Goal: Ask a question

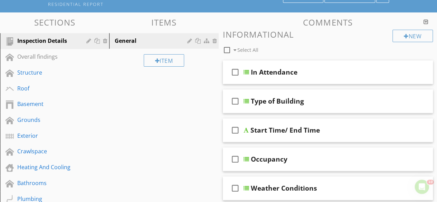
scroll to position [63, 0]
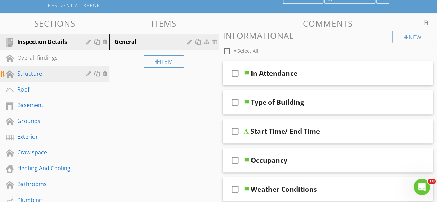
click at [41, 76] on div "Structure" at bounding box center [46, 73] width 59 height 8
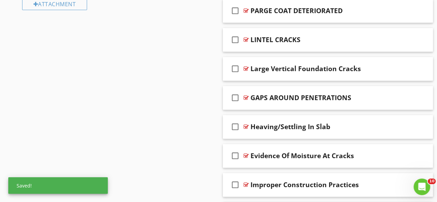
scroll to position [425, 0]
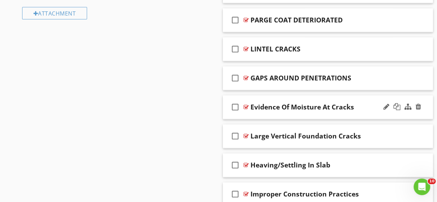
click at [428, 96] on div "check_box_outline_blank Evidence Of Moisture At Cracks" at bounding box center [328, 107] width 210 height 24
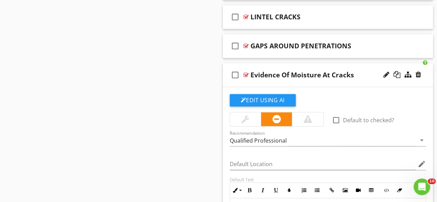
scroll to position [466, 0]
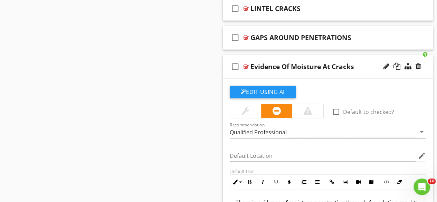
click at [402, 130] on div "Qualified Professional" at bounding box center [323, 131] width 187 height 11
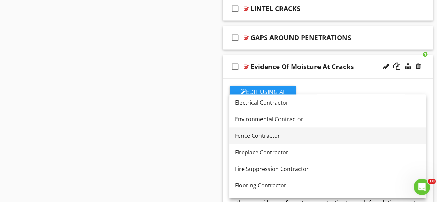
scroll to position [298, 0]
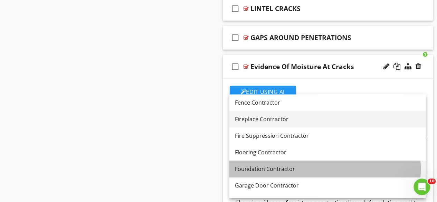
click at [294, 170] on div "Foundation Contractor" at bounding box center [327, 169] width 185 height 8
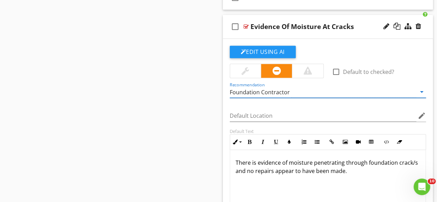
scroll to position [509, 0]
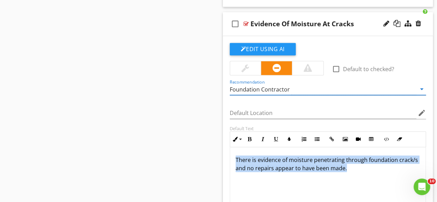
drag, startPoint x: 348, startPoint y: 165, endPoint x: 233, endPoint y: 152, distance: 116.1
click at [233, 152] on div "There is evidence of moisture penetrating through foundation crack/s and no rep…" at bounding box center [328, 181] width 196 height 69
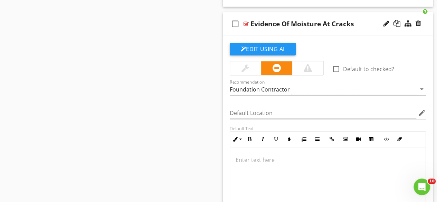
click at [236, 155] on p at bounding box center [328, 159] width 185 height 8
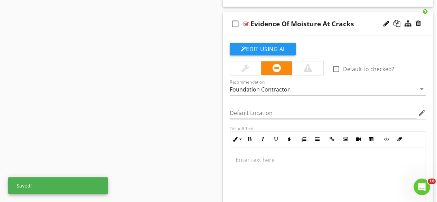
scroll to position [13, 0]
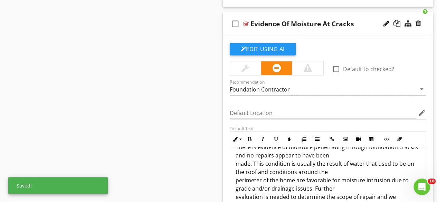
click at [251, 79] on div "Recommendation Foundation Contractor arrow_drop_down" at bounding box center [328, 90] width 197 height 22
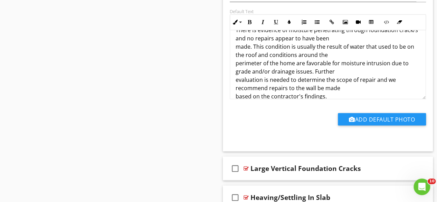
scroll to position [631, 0]
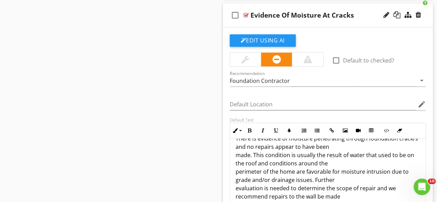
scroll to position [507, 0]
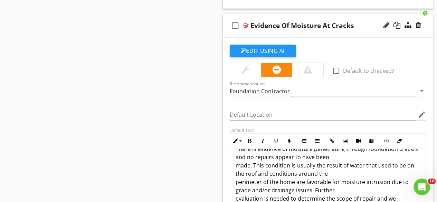
click at [426, 17] on div "check_box_outline_blank Evidence Of Moisture At Cracks" at bounding box center [328, 26] width 210 height 24
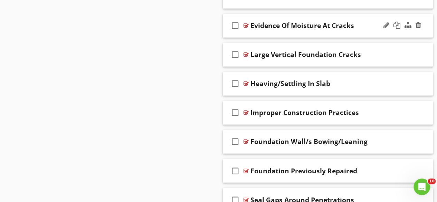
click at [428, 20] on div "check_box_outline_blank Evidence Of Moisture At Cracks" at bounding box center [328, 26] width 210 height 24
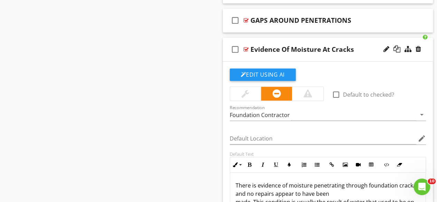
scroll to position [461, 0]
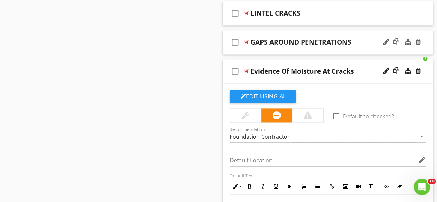
click at [427, 36] on div "check_box_outline_blank GAPS AROUND PENETRATIONS" at bounding box center [328, 42] width 210 height 24
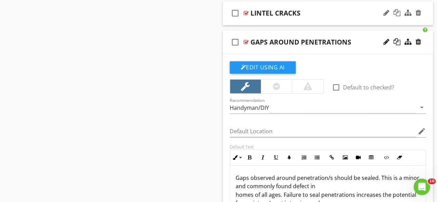
click at [429, 6] on div "check_box_outline_blank LINTEL CRACKS" at bounding box center [328, 13] width 210 height 24
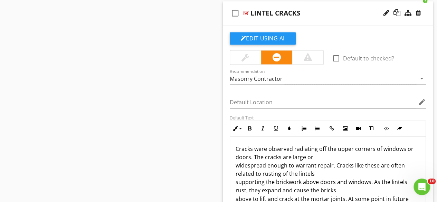
click at [429, 6] on div "check_box_outline_blank LINTEL CRACKS" at bounding box center [328, 13] width 210 height 24
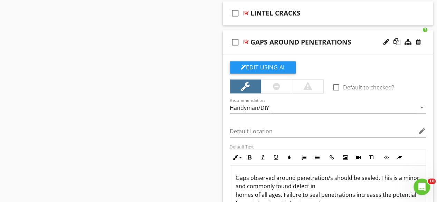
click at [427, 42] on div "check_box_outline_blank GAPS AROUND PENETRATIONS" at bounding box center [328, 42] width 210 height 24
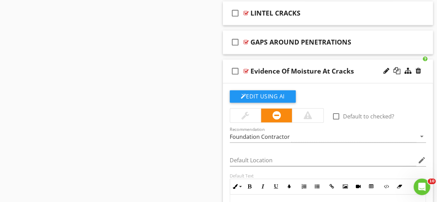
click at [430, 71] on div "check_box_outline_blank Evidence Of Moisture At Cracks" at bounding box center [328, 71] width 210 height 24
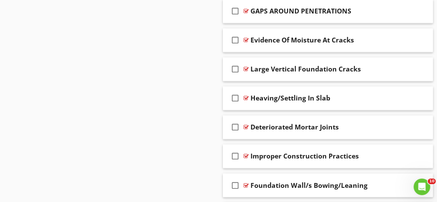
scroll to position [491, 0]
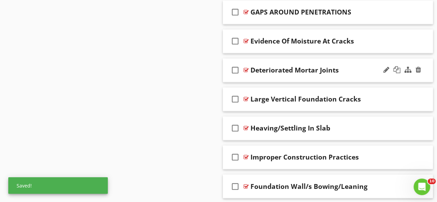
click at [428, 63] on div "check_box_outline_blank Deteriorated Mortar Joints" at bounding box center [328, 70] width 210 height 24
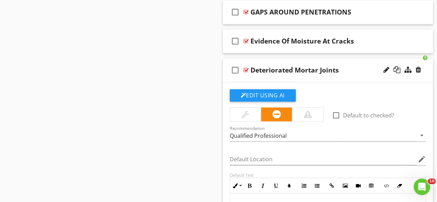
click at [437, 102] on div "Comments New Informational check_box_outline_blank Select All check_box_outline…" at bounding box center [328, 108] width 219 height 1037
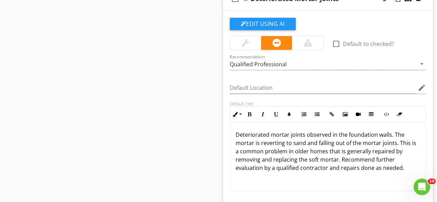
scroll to position [568, 0]
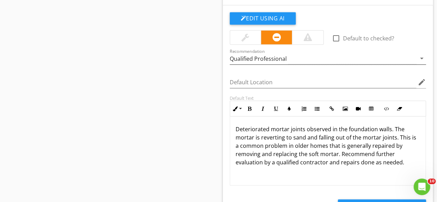
click at [307, 57] on div "Qualified Professional" at bounding box center [323, 58] width 187 height 11
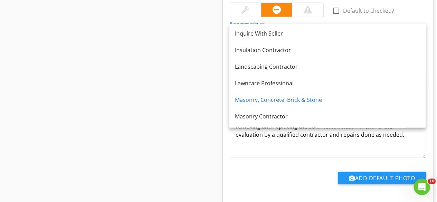
scroll to position [566, 0]
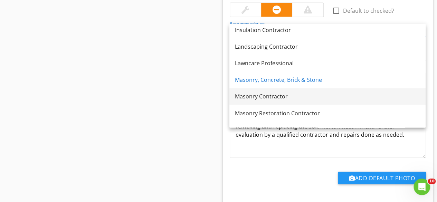
click at [304, 96] on div "Masonry Contractor" at bounding box center [327, 96] width 185 height 8
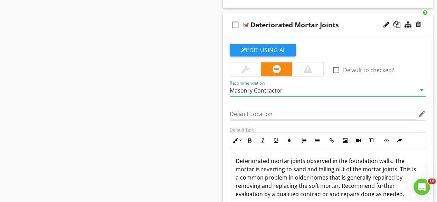
scroll to position [527, 0]
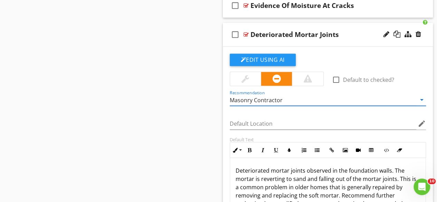
click at [429, 28] on div "check_box_outline_blank Deteriorated Mortar Joints" at bounding box center [328, 35] width 210 height 24
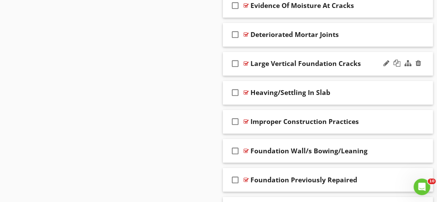
click at [428, 59] on div "check_box_outline_blank Large Vertical Foundation Cracks" at bounding box center [328, 64] width 210 height 24
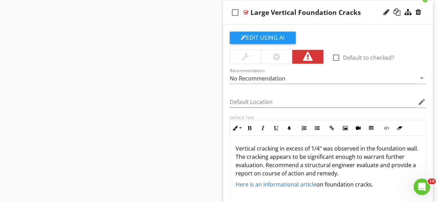
scroll to position [594, 0]
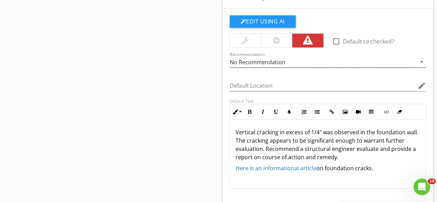
click at [314, 61] on div "No Recommendation" at bounding box center [323, 61] width 187 height 11
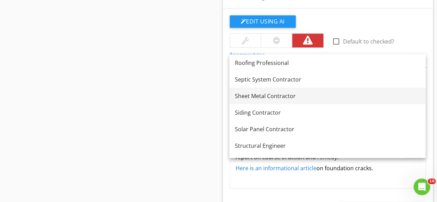
scroll to position [845, 0]
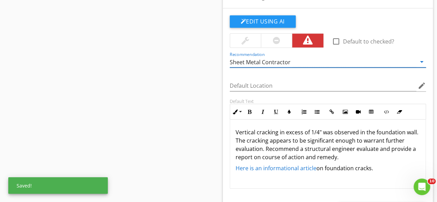
click at [291, 58] on div "Sheet Metal Contractor" at bounding box center [323, 61] width 187 height 11
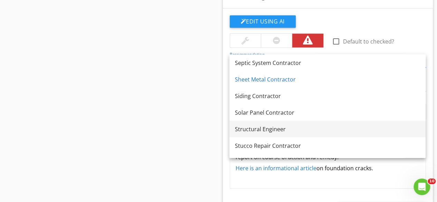
click at [278, 130] on div "Structural Engineer" at bounding box center [327, 129] width 185 height 8
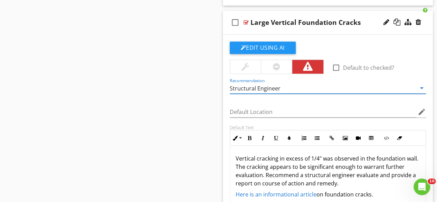
scroll to position [567, 0]
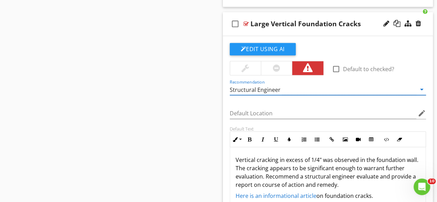
click at [427, 17] on div "check_box_outline_blank Large Vertical Foundation Cracks" at bounding box center [328, 24] width 210 height 24
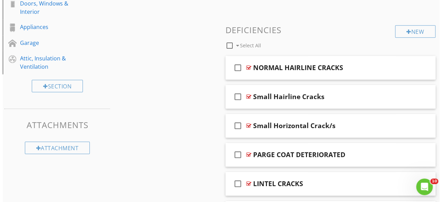
scroll to position [289, 0]
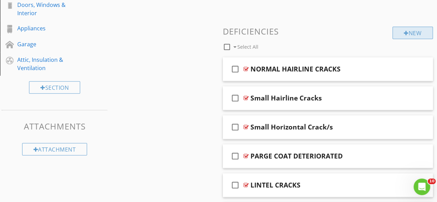
click at [416, 35] on div "New" at bounding box center [412, 33] width 40 height 12
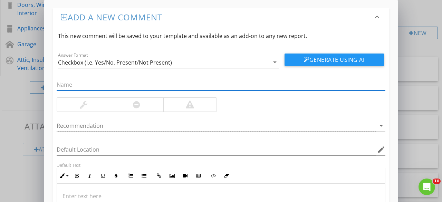
click at [80, 194] on p at bounding box center [221, 196] width 317 height 8
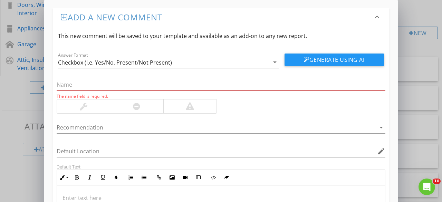
click at [80, 194] on p at bounding box center [221, 198] width 317 height 8
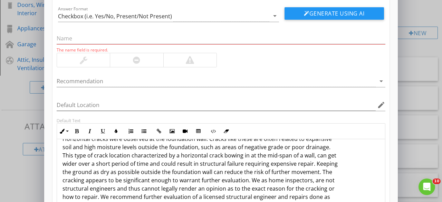
scroll to position [51, 0]
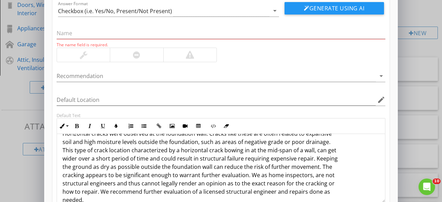
click at [184, 55] on div at bounding box center [189, 55] width 53 height 14
click at [147, 54] on div at bounding box center [136, 55] width 53 height 14
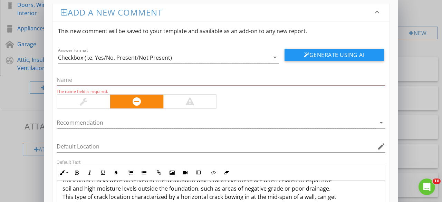
scroll to position [3, 0]
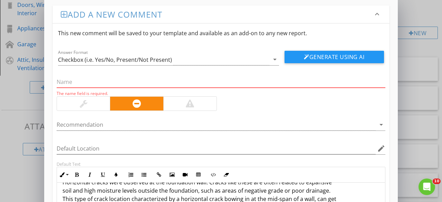
click at [88, 84] on input "text" at bounding box center [221, 81] width 329 height 11
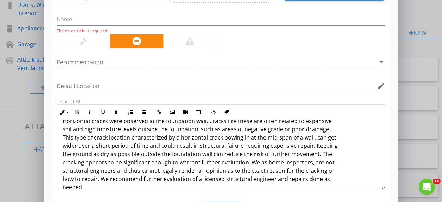
scroll to position [0, 0]
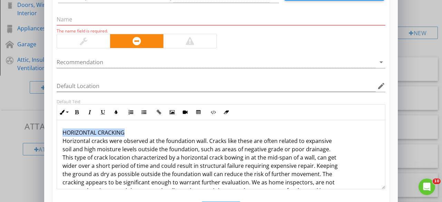
drag, startPoint x: 129, startPoint y: 131, endPoint x: 61, endPoint y: 132, distance: 67.7
click at [61, 132] on div "HORIZONTAL CRACKING Horizontal cracks were observed at the foundation wall. Cra…" at bounding box center [221, 169] width 328 height 99
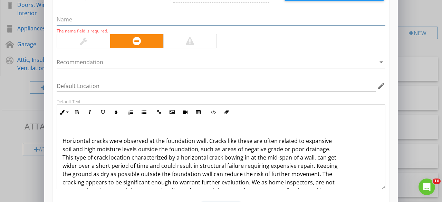
click at [78, 16] on input "text" at bounding box center [221, 19] width 329 height 11
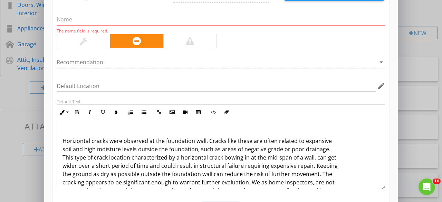
paste input "HORIZONTAL CRACKING"
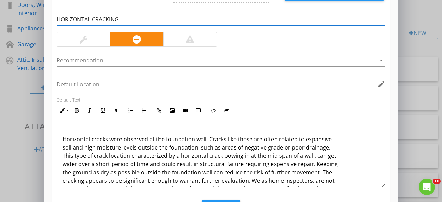
type input "HORIZONTAL CRACKING"
click at [63, 138] on p "Horizontal cracks were observed at the foundation wall. Cracks like these are o…" at bounding box center [221, 168] width 317 height 83
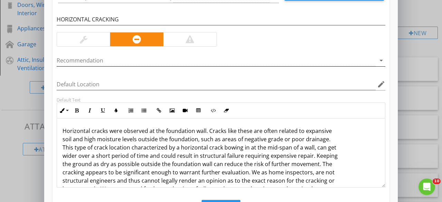
scroll to position [65, 0]
click at [247, 58] on div at bounding box center [216, 60] width 319 height 11
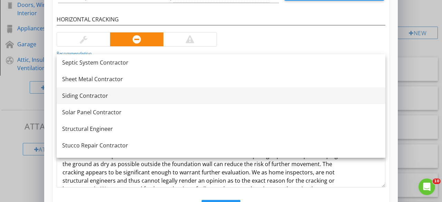
scroll to position [862, 0]
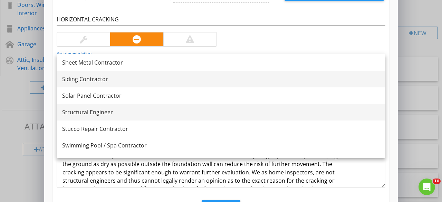
click at [202, 112] on div "Structural Engineer" at bounding box center [221, 112] width 318 height 8
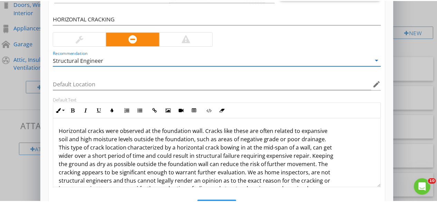
scroll to position [289, 0]
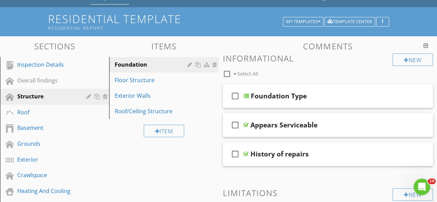
scroll to position [22, 0]
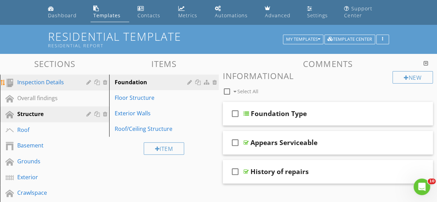
click at [59, 83] on div "Inspection Details" at bounding box center [46, 82] width 59 height 8
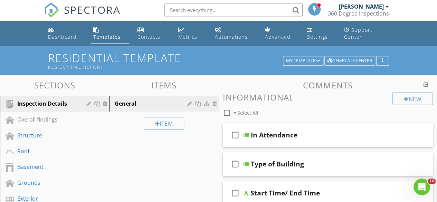
scroll to position [0, 0]
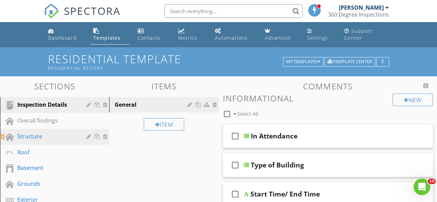
click at [37, 138] on div "Structure" at bounding box center [46, 136] width 59 height 8
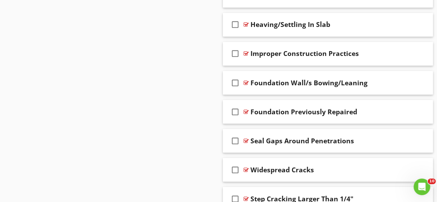
scroll to position [601, 0]
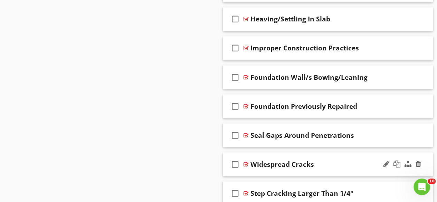
click at [428, 158] on div "check_box_outline_blank Widespread Cracks" at bounding box center [328, 164] width 210 height 24
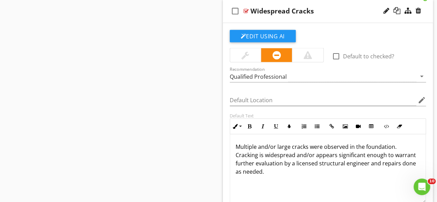
scroll to position [756, 0]
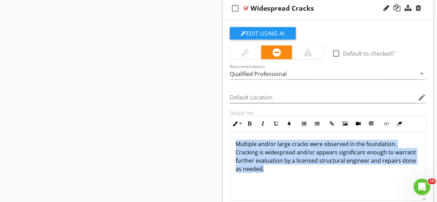
drag, startPoint x: 261, startPoint y: 164, endPoint x: 235, endPoint y: 130, distance: 43.2
click at [235, 132] on div "Multiple and/or large cracks were observed in the foundation. Cracking is wides…" at bounding box center [328, 166] width 196 height 69
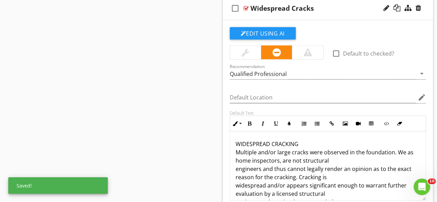
scroll to position [4, 0]
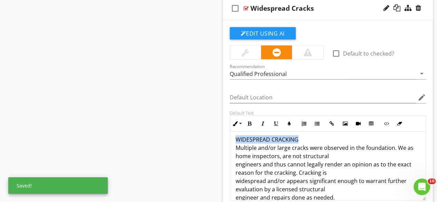
drag, startPoint x: 298, startPoint y: 136, endPoint x: 231, endPoint y: 138, distance: 67.4
click at [231, 138] on div "WIDESPREAD CRACKING Multiple and/or large cracks were observed in the foundatio…" at bounding box center [328, 168] width 196 height 83
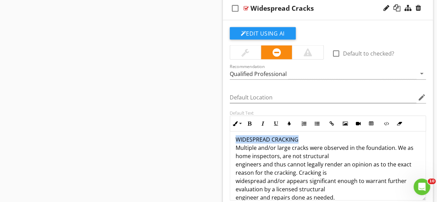
copy p "WIDESPREAD CRACKING"
click at [236, 146] on p "Multiple and/or large cracks were observed in the foundation. We as home inspec…" at bounding box center [328, 168] width 185 height 66
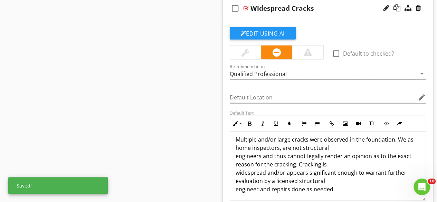
click at [304, 57] on div at bounding box center [277, 52] width 94 height 15
click at [305, 57] on div at bounding box center [307, 53] width 31 height 14
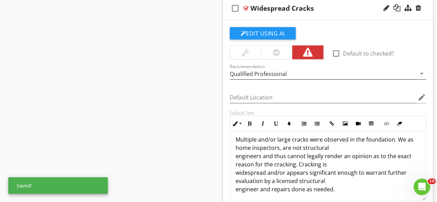
click at [294, 72] on div "Qualified Professional" at bounding box center [323, 73] width 187 height 11
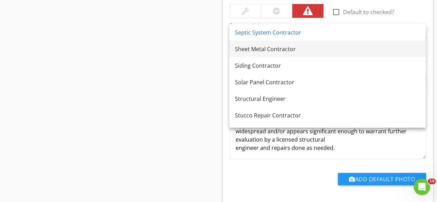
scroll to position [862, 0]
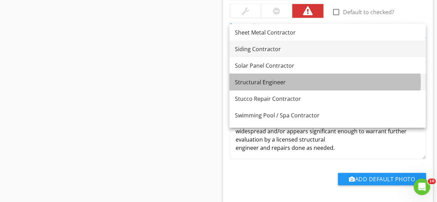
click at [333, 79] on div "Structural Engineer" at bounding box center [327, 82] width 185 height 8
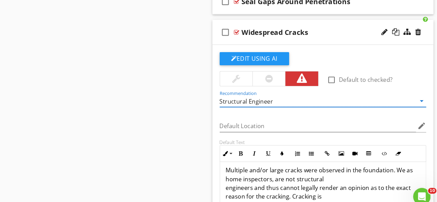
scroll to position [727, 0]
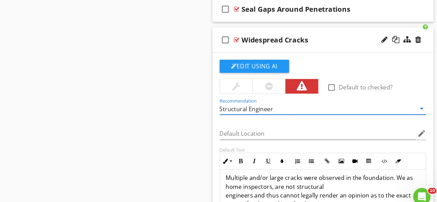
click at [427, 31] on div "check_box_outline_blank Widespread Cracks" at bounding box center [328, 38] width 210 height 24
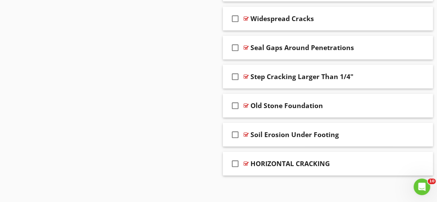
scroll to position [688, 0]
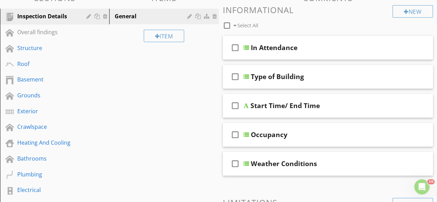
scroll to position [75, 0]
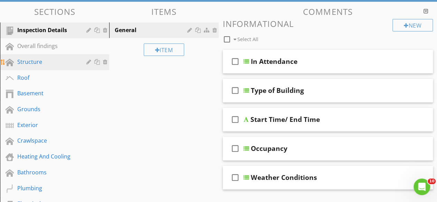
click at [42, 65] on div "Structure" at bounding box center [46, 62] width 59 height 8
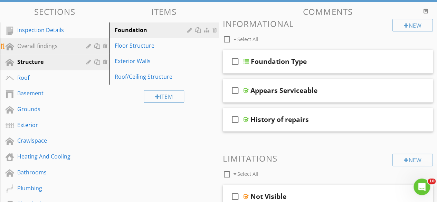
click at [62, 46] on div "Overall findings" at bounding box center [46, 46] width 59 height 8
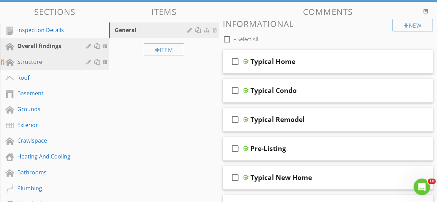
click at [48, 63] on div "Structure" at bounding box center [46, 62] width 59 height 8
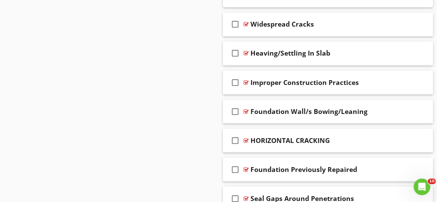
scroll to position [593, 0]
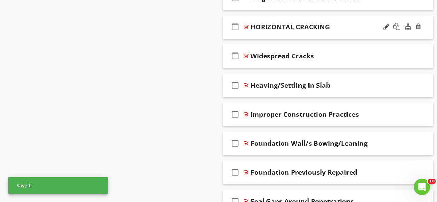
click at [428, 20] on div "check_box_outline_blank HORIZONTAL CRACKING" at bounding box center [328, 27] width 210 height 24
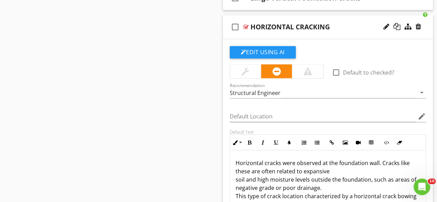
click at [312, 70] on div at bounding box center [307, 71] width 31 height 14
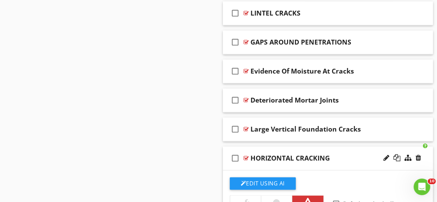
scroll to position [464, 0]
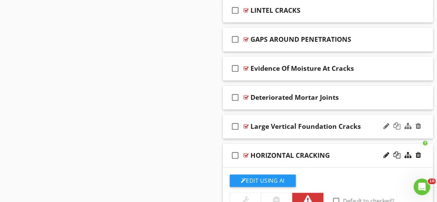
click at [428, 119] on div "check_box_outline_blank Large Vertical Foundation Cracks" at bounding box center [328, 127] width 210 height 24
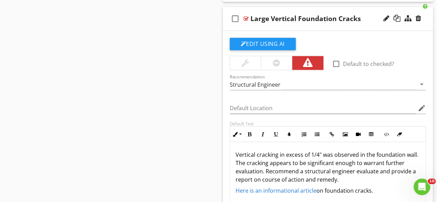
scroll to position [570, 0]
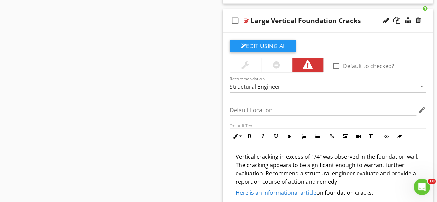
click at [430, 17] on div "check_box_outline_blank Large Vertical Foundation Cracks" at bounding box center [328, 21] width 210 height 24
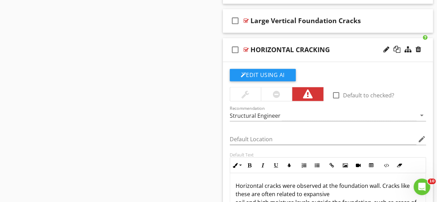
click at [428, 46] on div "check_box_outline_blank HORIZONTAL CRACKING" at bounding box center [328, 50] width 210 height 24
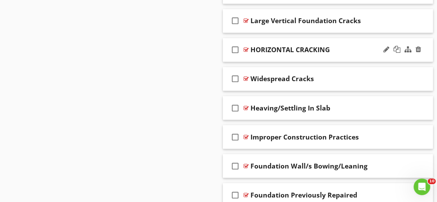
click at [428, 46] on div "check_box_outline_blank HORIZONTAL CRACKING" at bounding box center [328, 50] width 210 height 24
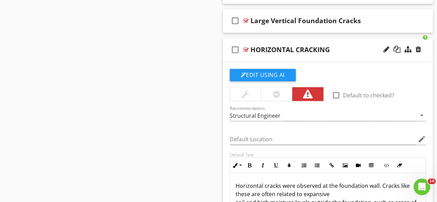
click at [428, 47] on div "check_box_outline_blank HORIZONTAL CRACKING" at bounding box center [328, 50] width 210 height 24
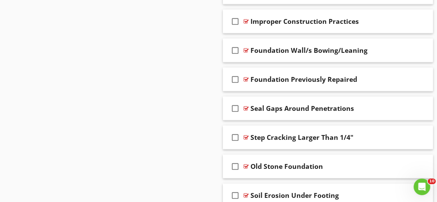
scroll to position [698, 0]
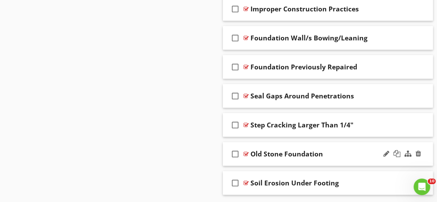
click at [427, 145] on div "check_box_outline_blank Old Stone Foundation" at bounding box center [328, 154] width 210 height 24
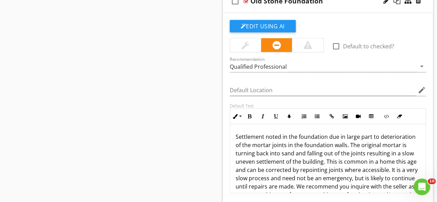
scroll to position [852, 0]
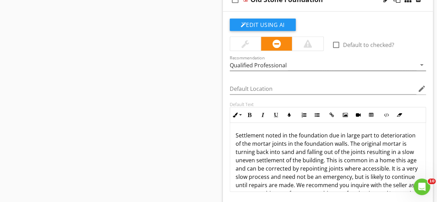
click at [321, 63] on div "Qualified Professional" at bounding box center [323, 64] width 187 height 11
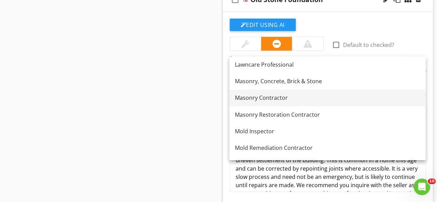
scroll to position [613, 0]
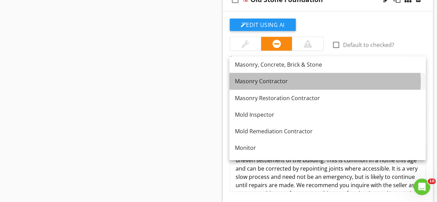
click at [287, 79] on div "Masonry Contractor" at bounding box center [327, 81] width 185 height 8
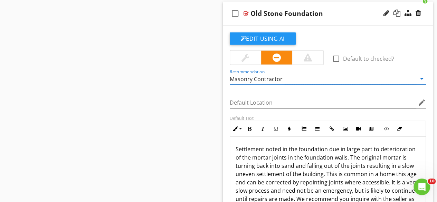
scroll to position [824, 0]
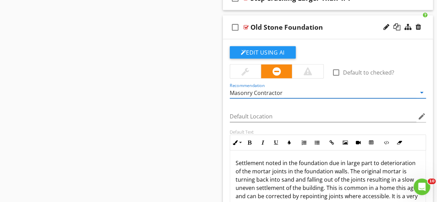
click at [428, 20] on div "check_box_outline_blank Old Stone Foundation" at bounding box center [328, 28] width 210 height 24
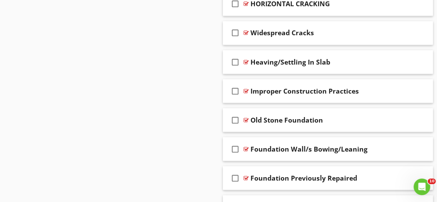
scroll to position [602, 0]
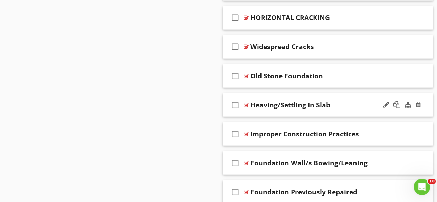
click at [430, 96] on div "check_box_outline_blank Heaving/Settling In Slab" at bounding box center [328, 105] width 210 height 24
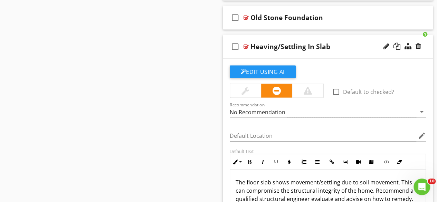
scroll to position [657, 0]
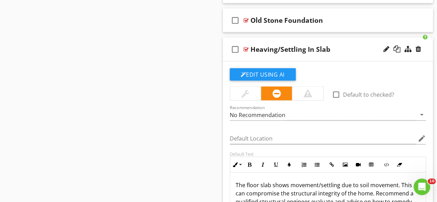
click at [309, 90] on div at bounding box center [308, 93] width 8 height 8
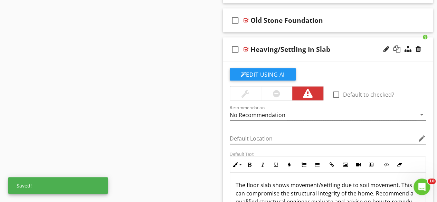
click at [318, 115] on div "No Recommendation" at bounding box center [323, 114] width 187 height 11
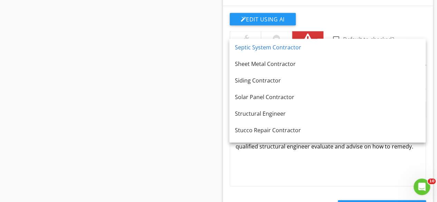
scroll to position [846, 0]
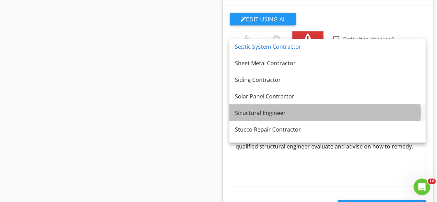
click at [311, 110] on div "Structural Engineer" at bounding box center [327, 113] width 185 height 8
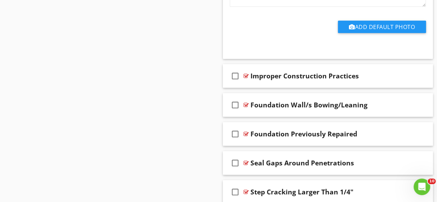
scroll to position [891, 0]
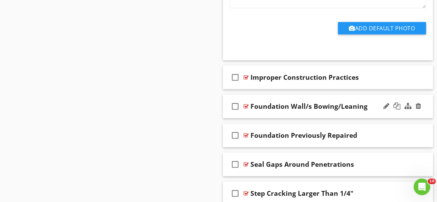
click at [429, 102] on div "check_box_outline_blank Foundation Wall/s Bowing/Leaning" at bounding box center [328, 107] width 210 height 24
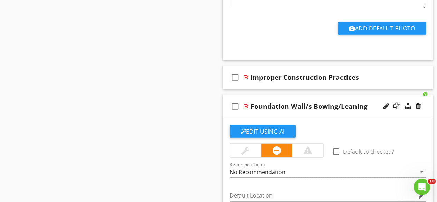
click at [308, 146] on div at bounding box center [308, 150] width 8 height 8
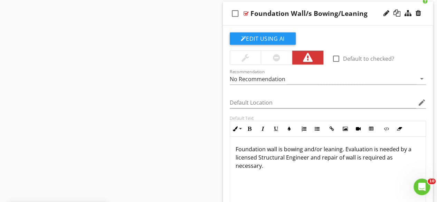
scroll to position [1001, 0]
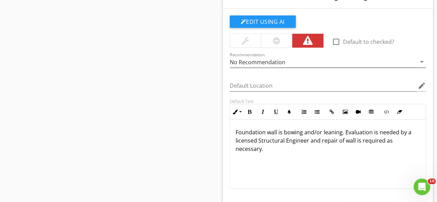
click at [391, 64] on div "No Recommendation" at bounding box center [323, 61] width 187 height 11
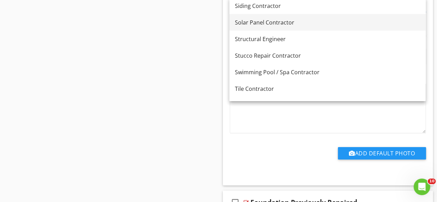
scroll to position [1051, 0]
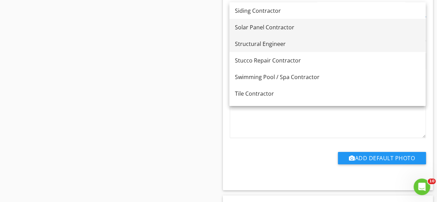
click at [326, 48] on div "Structural Engineer" at bounding box center [327, 44] width 185 height 8
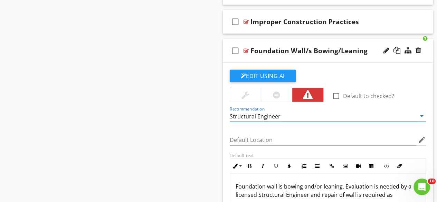
scroll to position [941, 0]
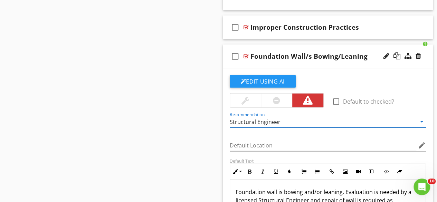
click at [429, 51] on div "check_box_outline_blank Foundation Wall/s Bowing/Leaning" at bounding box center [328, 57] width 210 height 24
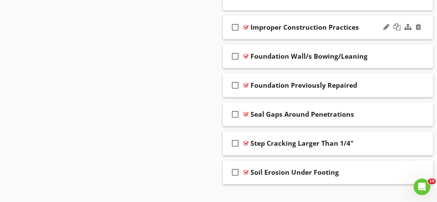
click at [426, 18] on div "check_box_outline_blank Improper Construction Practices" at bounding box center [328, 28] width 210 height 24
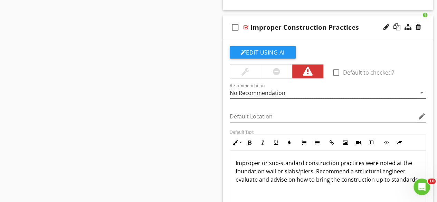
click at [416, 89] on div "arrow_drop_down" at bounding box center [421, 92] width 10 height 8
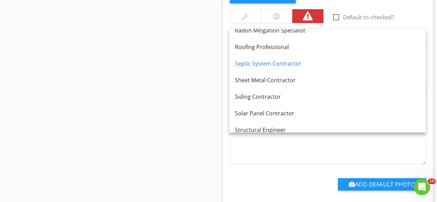
scroll to position [829, 0]
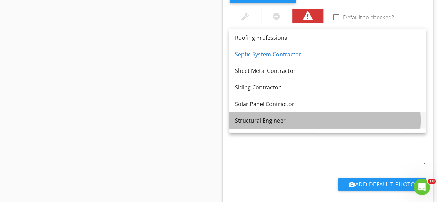
click at [372, 124] on div "Structural Engineer" at bounding box center [327, 120] width 185 height 8
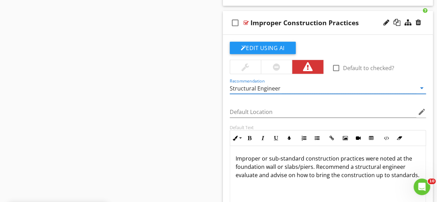
scroll to position [941, 0]
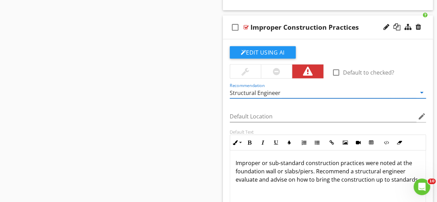
click at [429, 18] on div "check_box_outline_blank Improper Construction Practices" at bounding box center [328, 28] width 210 height 24
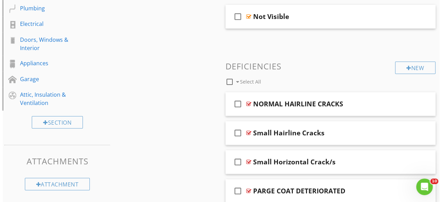
scroll to position [236, 0]
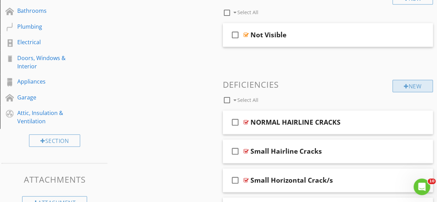
click at [412, 84] on div "New" at bounding box center [412, 86] width 40 height 12
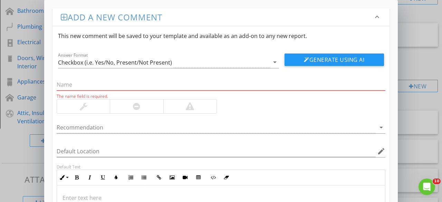
click at [91, 195] on p at bounding box center [221, 198] width 317 height 8
drag, startPoint x: 148, startPoint y: 195, endPoint x: 62, endPoint y: 195, distance: 86.0
copy p "FOUNDATION BRICKS SPALLING"
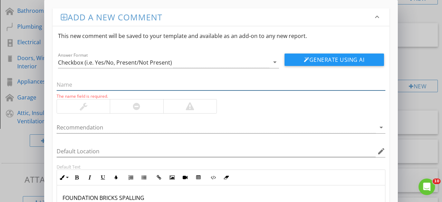
click at [79, 85] on input "text" at bounding box center [221, 84] width 329 height 11
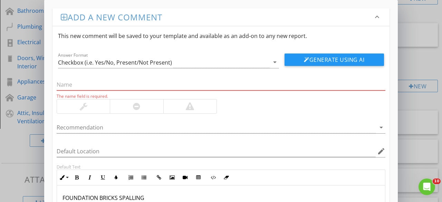
paste input "FOUNDATION BRICKS SPALLING"
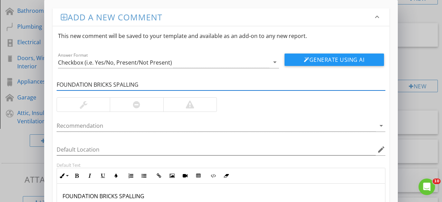
type input "FOUNDATION BRICKS SPALLING"
click at [149, 194] on p "FOUNDATION BRICKS SPALLING Several brick faces have come off, likely due to moi…" at bounding box center [221, 204] width 317 height 25
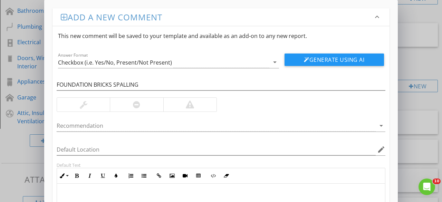
scroll to position [5, 0]
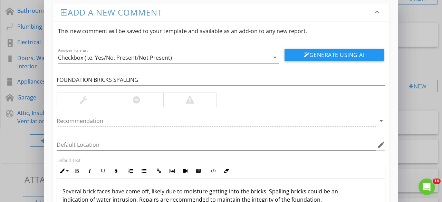
click at [171, 120] on div at bounding box center [216, 120] width 319 height 11
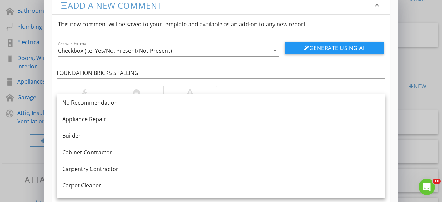
scroll to position [13, 0]
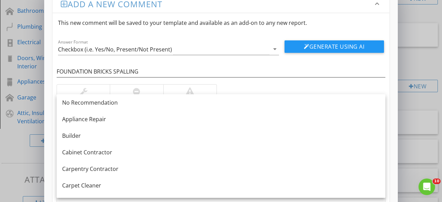
click at [146, 90] on div at bounding box center [136, 92] width 53 height 14
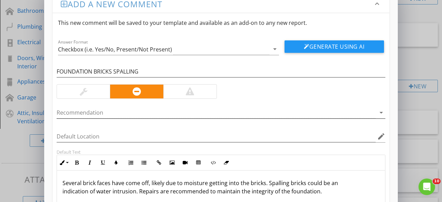
click at [136, 115] on div at bounding box center [216, 112] width 319 height 11
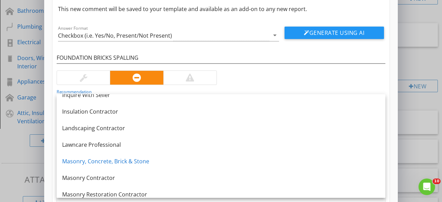
scroll to position [572, 0]
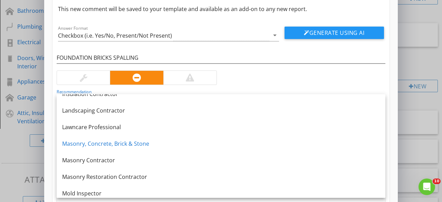
click at [389, 81] on div "FOUNDATION BRICKS SPALLING Recommendation Masonry, Concrete, Brick & Stone arro…" at bounding box center [220, 133] width 337 height 185
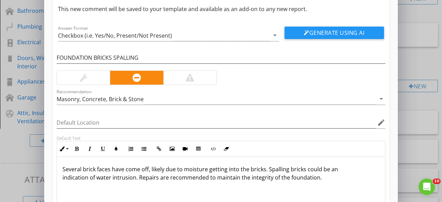
click at [388, 84] on div "FOUNDATION BRICKS SPALLING Recommendation Masonry, Concrete, Brick & Stone arro…" at bounding box center [220, 133] width 337 height 185
click at [350, 104] on div "Recommendation Masonry, Concrete, Brick & Stone arrow_drop_down" at bounding box center [221, 98] width 329 height 11
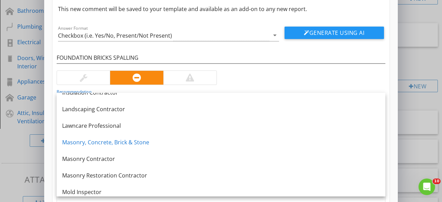
click at [377, 77] on div "FOUNDATION BRICKS SPALLING Recommendation Masonry, Concrete, Brick & Stone arro…" at bounding box center [220, 133] width 337 height 185
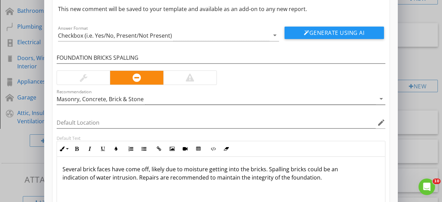
click at [253, 101] on div "Masonry, Concrete, Brick & Stone" at bounding box center [216, 98] width 319 height 11
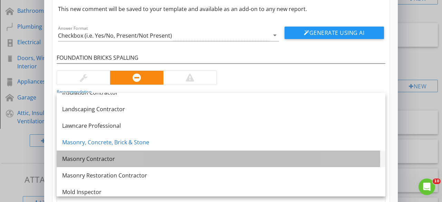
click at [145, 159] on div "Masonry Contractor" at bounding box center [221, 159] width 318 height 8
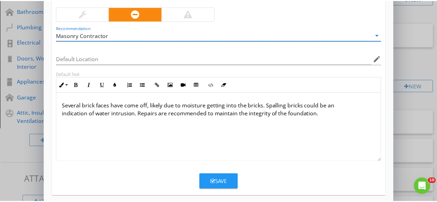
scroll to position [93, 0]
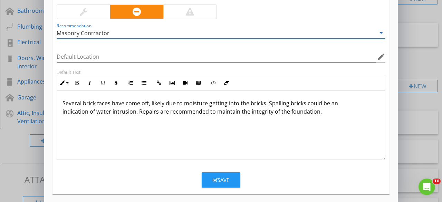
click at [209, 177] on button "Save" at bounding box center [221, 179] width 39 height 15
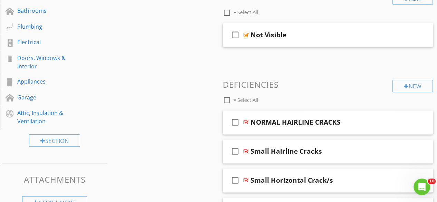
scroll to position [63, 0]
click at [417, 88] on div "New" at bounding box center [412, 86] width 40 height 12
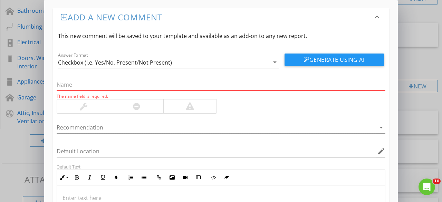
click at [419, 42] on div "Add a new comment keyboard_arrow_down This new comment will be saved to your te…" at bounding box center [221, 150] width 442 height 301
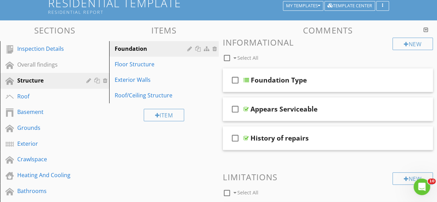
scroll to position [55, 0]
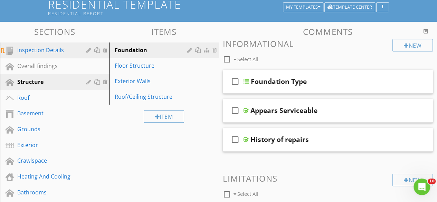
click at [23, 51] on div "Inspection Details" at bounding box center [46, 50] width 59 height 8
click at [27, 52] on div "Inspection Details" at bounding box center [46, 50] width 59 height 8
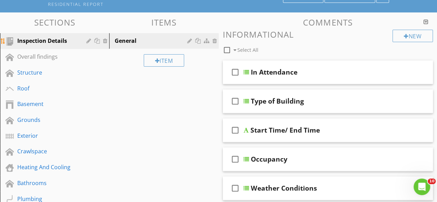
scroll to position [64, 0]
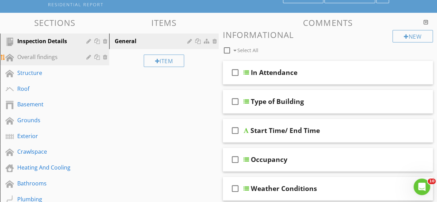
click at [21, 57] on div "Overall findings" at bounding box center [46, 57] width 59 height 8
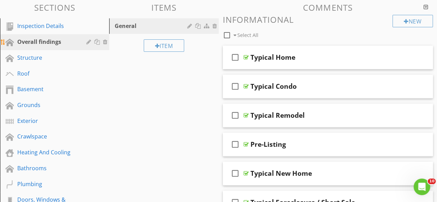
scroll to position [0, 0]
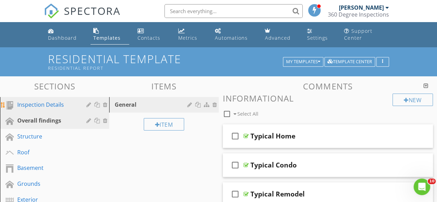
click at [83, 110] on link "Inspection Details" at bounding box center [55, 105] width 107 height 16
click at [56, 100] on div "Inspection Details" at bounding box center [46, 104] width 59 height 8
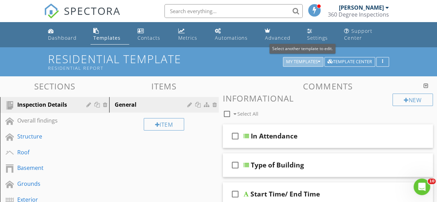
click at [308, 61] on div "My Templates" at bounding box center [303, 61] width 34 height 5
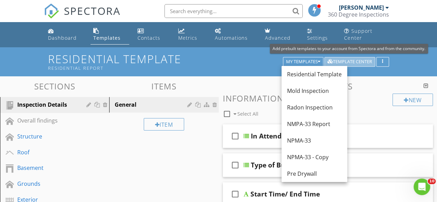
click at [349, 61] on div "Template Center" at bounding box center [349, 61] width 45 height 5
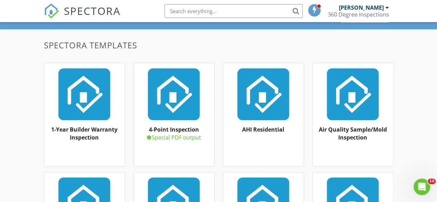
scroll to position [55, 0]
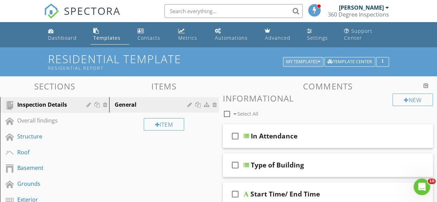
click at [309, 60] on div "My Templates" at bounding box center [303, 61] width 34 height 5
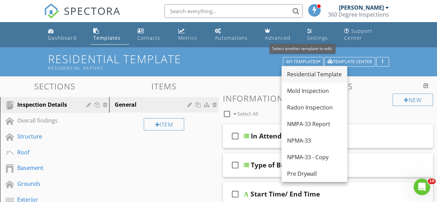
click at [318, 75] on div "Residential Template" at bounding box center [314, 74] width 55 height 8
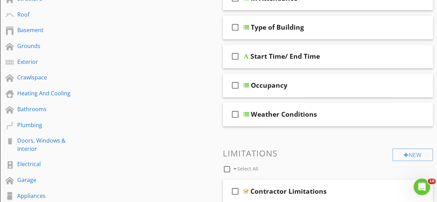
scroll to position [139, 0]
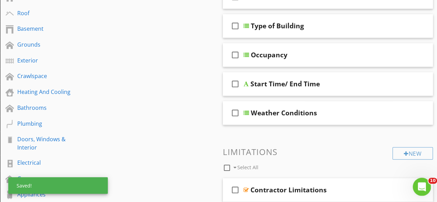
click at [420, 189] on icon "Open Intercom Messenger" at bounding box center [420, 185] width 11 height 11
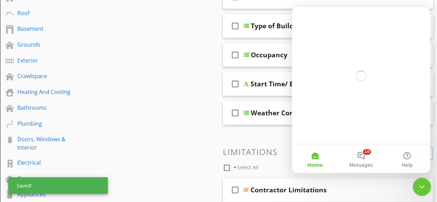
scroll to position [0, 0]
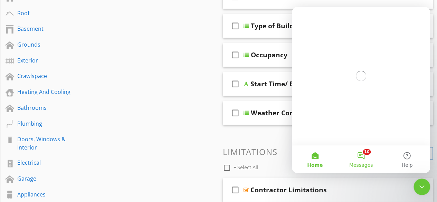
click at [357, 160] on button "10 Messages" at bounding box center [361, 159] width 46 height 28
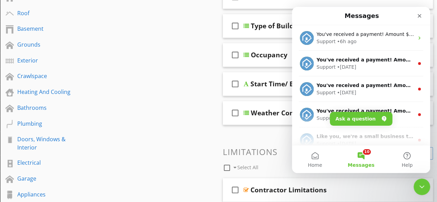
click at [364, 160] on button "10 Messages" at bounding box center [361, 159] width 46 height 28
click at [367, 122] on button "Ask a question" at bounding box center [361, 119] width 63 height 14
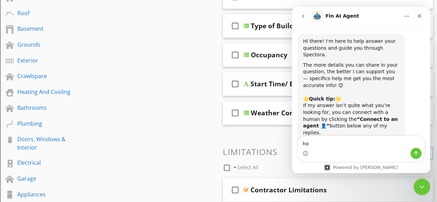
type textarea "h"
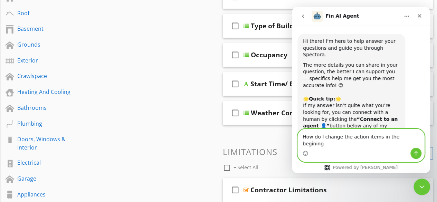
click at [401, 146] on textarea "How do I change the action items in the begining" at bounding box center [361, 138] width 126 height 19
click at [398, 146] on textarea "How do I change the action items in the begining" at bounding box center [361, 138] width 126 height 19
click at [397, 145] on textarea "How do I change the action items in the begining" at bounding box center [361, 138] width 126 height 19
type textarea "How do I change the action items in the first part of my reports"
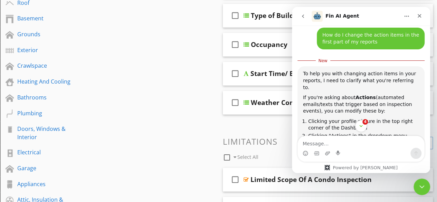
scroll to position [1, 0]
type textarea "7"
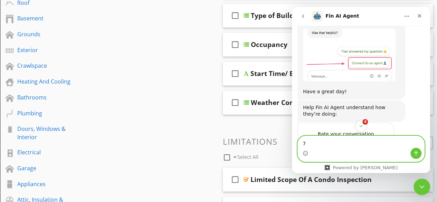
scroll to position [527, 0]
type textarea "t"
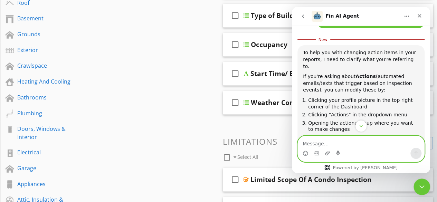
scroll to position [192, 0]
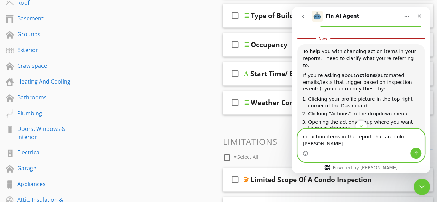
type textarea "no action items in the report that are color coated"
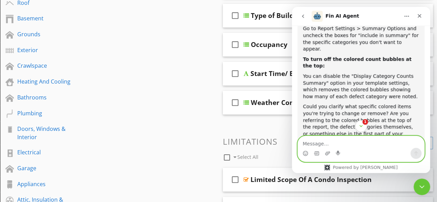
scroll to position [778, 0]
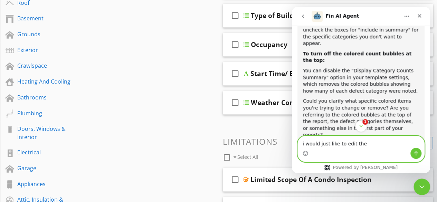
type textarea "i would just like to edit them"
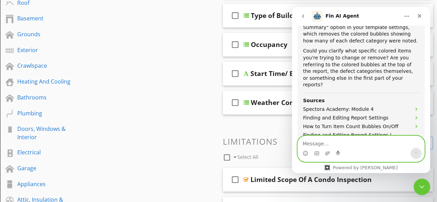
scroll to position [828, 0]
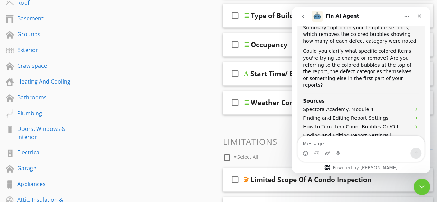
click at [195, 59] on div "Sections Inspection Details Overall findings Structure Roof Basement Grounds Ex…" at bounding box center [218, 114] width 437 height 374
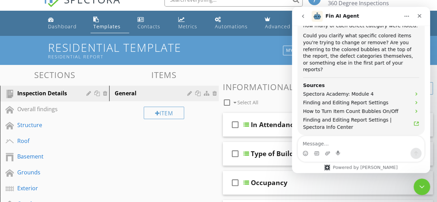
scroll to position [0, 0]
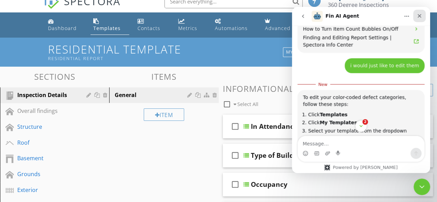
click at [419, 16] on icon "Close" at bounding box center [420, 16] width 4 height 4
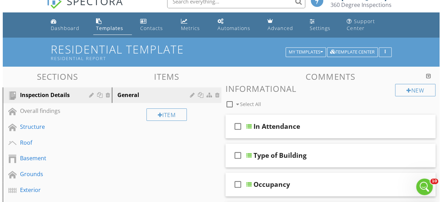
scroll to position [1065, 0]
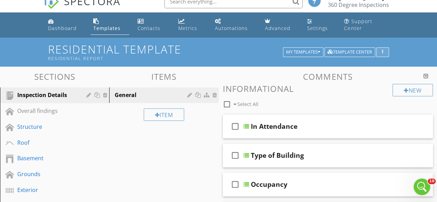
click at [384, 52] on div "button" at bounding box center [382, 52] width 7 height 5
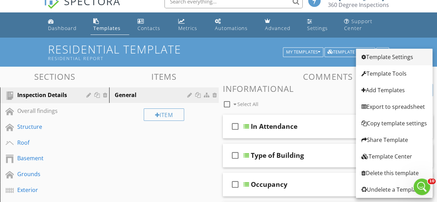
click at [403, 61] on div "Template Settings" at bounding box center [394, 57] width 66 height 8
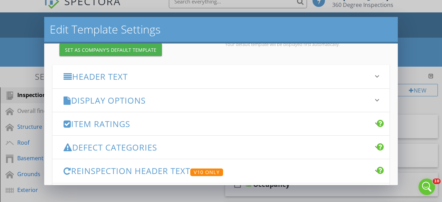
scroll to position [78, 0]
click at [352, 148] on h3 "Defect Categories" at bounding box center [217, 146] width 307 height 9
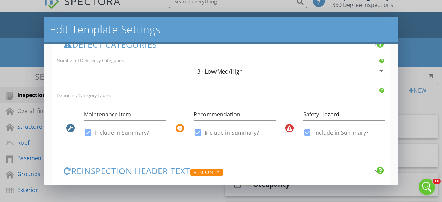
scroll to position [179, 0]
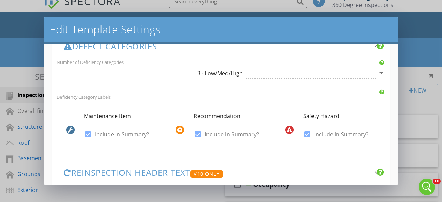
click at [348, 117] on input "Safety Hazard" at bounding box center [344, 116] width 82 height 11
type input "S"
click at [237, 115] on input "Recommendation" at bounding box center [235, 116] width 82 height 11
type input "Recommendation/Needs Improvement"
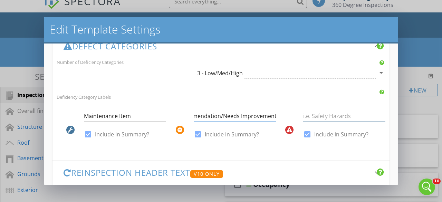
click at [318, 121] on div at bounding box center [344, 116] width 82 height 11
type input "Safety/Hazard/Structure"
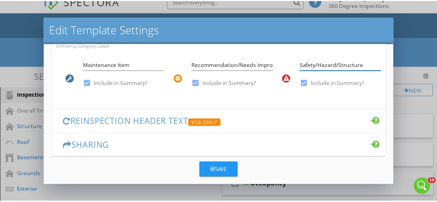
scroll to position [236, 0]
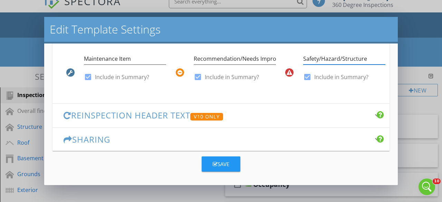
click at [227, 167] on button "Save" at bounding box center [221, 163] width 39 height 15
